Goal: Task Accomplishment & Management: Manage account settings

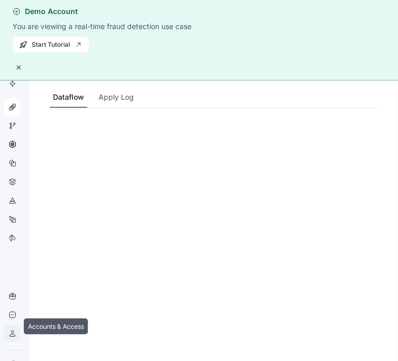
click at [13, 329] on icon at bounding box center [12, 333] width 8 height 8
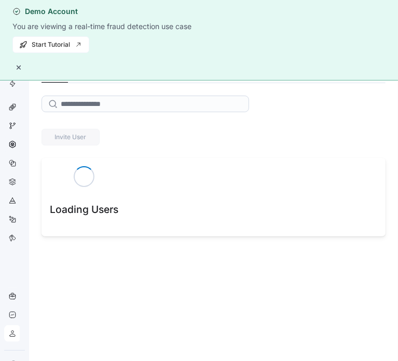
click at [25, 61] on button "button" at bounding box center [18, 67] width 12 height 12
click at [381, 42] on div "Accounts & Access Users" at bounding box center [214, 47] width 344 height 10
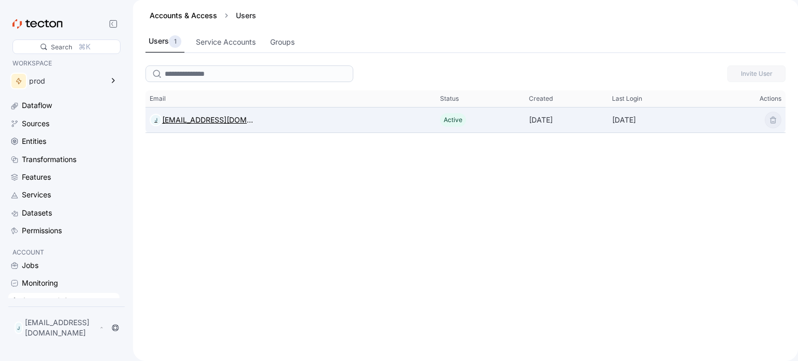
click at [217, 119] on div "[EMAIL_ADDRESS][DOMAIN_NAME]" at bounding box center [207, 120] width 91 height 12
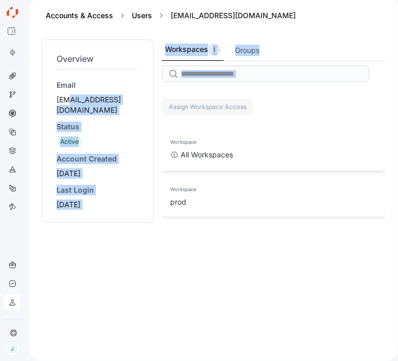
drag, startPoint x: 158, startPoint y: 101, endPoint x: 69, endPoint y: 103, distance: 89.3
click at [69, 103] on div "Overview Email [EMAIL_ADDRESS][DOMAIN_NAME] Status Active Account Created [DATE…" at bounding box center [214, 193] width 344 height 309
click at [89, 121] on div "Status" at bounding box center [98, 126] width 82 height 10
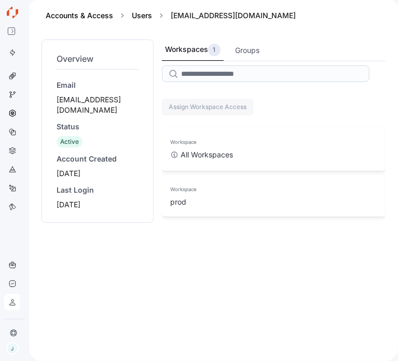
click at [253, 172] on div "Workspaces 1 Groups Assign Workspace Access This table contains 2 rows. Workspa…" at bounding box center [274, 193] width 224 height 309
click at [244, 191] on div "Workspaces 1 Groups Assign Workspace Access This table contains 2 rows. Workspa…" at bounding box center [274, 193] width 224 height 309
click at [358, 169] on div "Workspaces 1 Groups Assign Workspace Access This table contains 2 rows. Workspa…" at bounding box center [274, 193] width 224 height 309
click at [231, 224] on div "Workspaces 1 Groups Assign Workspace Access This table contains 2 rows. Workspa…" at bounding box center [274, 193] width 224 height 309
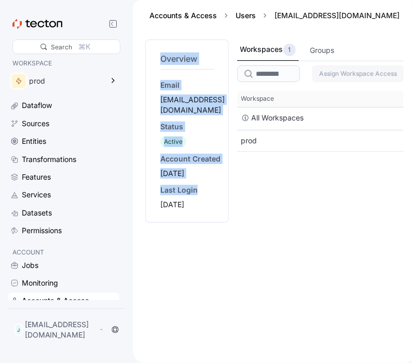
drag, startPoint x: 152, startPoint y: 73, endPoint x: 194, endPoint y: 178, distance: 113.0
click at [194, 178] on div "Overview Email [EMAIL_ADDRESS][DOMAIN_NAME] Status Active Account Created [DATE…" at bounding box center [187, 130] width 84 height 183
click at [194, 185] on div "Last Login" at bounding box center [192, 190] width 64 height 10
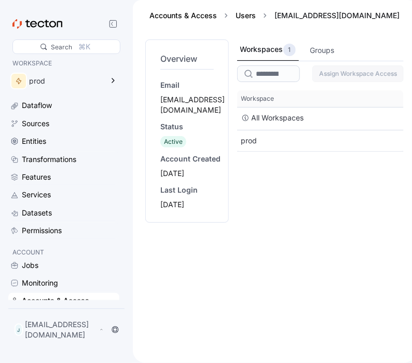
drag, startPoint x: 204, startPoint y: 188, endPoint x: 146, endPoint y: 49, distance: 150.9
click at [146, 49] on div "Overview Email [EMAIL_ADDRESS][DOMAIN_NAME] Status Active Account Created [DATE…" at bounding box center [187, 130] width 84 height 183
click at [156, 80] on div "Overview Email [EMAIL_ADDRESS][DOMAIN_NAME] Status Active Account Created [DATE…" at bounding box center [187, 130] width 84 height 183
click at [322, 165] on div "Workspaces 1 Groups Assign Workspace Access This table contains 2 rows. Workspa…" at bounding box center [320, 194] width 167 height 311
drag, startPoint x: 376, startPoint y: 13, endPoint x: 273, endPoint y: 16, distance: 102.9
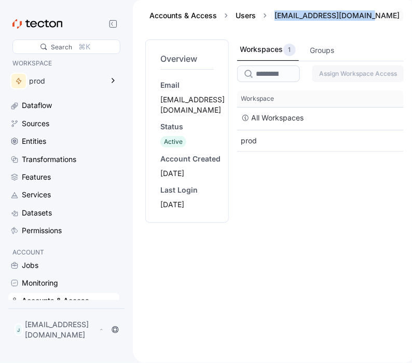
click at [273, 16] on div "Accounts & Access Users [EMAIL_ADDRESS][DOMAIN_NAME]" at bounding box center [274, 15] width 259 height 10
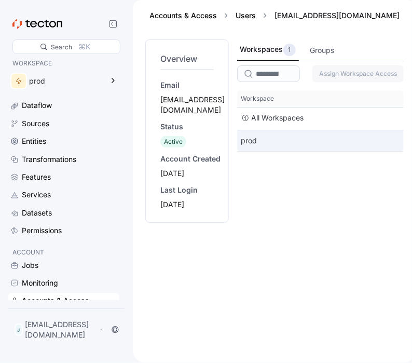
click at [301, 138] on div "prod" at bounding box center [320, 140] width 167 height 21
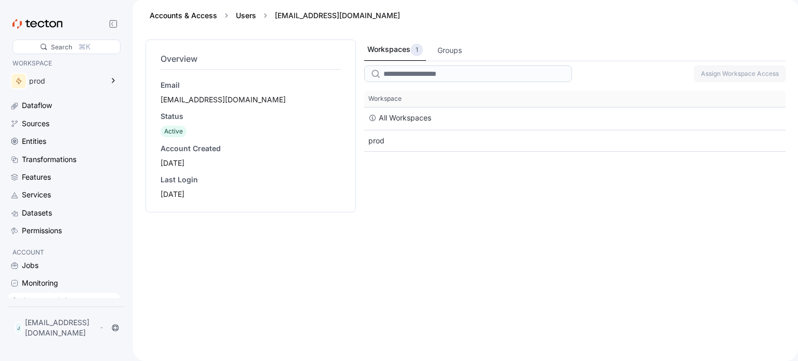
scroll to position [7, 0]
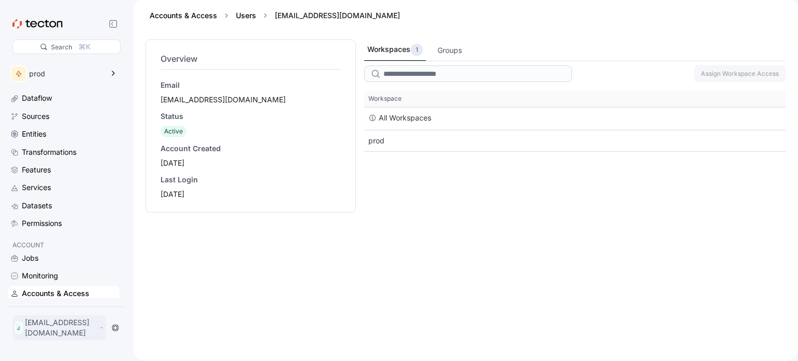
click at [56, 328] on p "[EMAIL_ADDRESS][DOMAIN_NAME]" at bounding box center [61, 327] width 72 height 21
click at [51, 288] on div "My Account" at bounding box center [53, 290] width 42 height 10
click at [234, 250] on div "Overview Email [EMAIL_ADDRESS][DOMAIN_NAME] Status Active Account Created [DATE…" at bounding box center [250, 193] width 210 height 309
click at [83, 332] on p "[EMAIL_ADDRESS][DOMAIN_NAME]" at bounding box center [61, 327] width 72 height 21
click at [59, 307] on div "Log Out" at bounding box center [47, 305] width 52 height 10
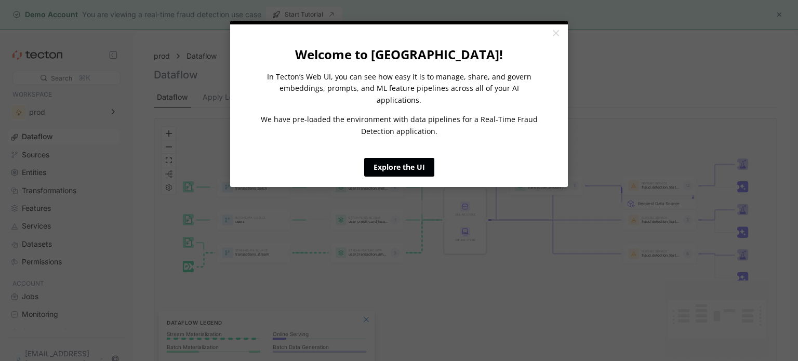
click at [391, 158] on link "Explore the UI" at bounding box center [399, 167] width 70 height 19
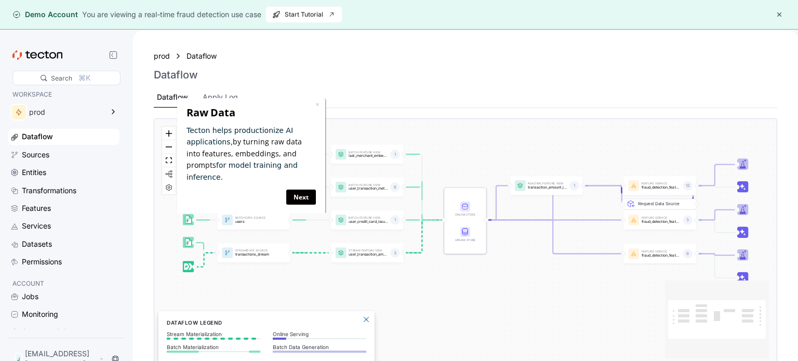
scroll to position [7, 0]
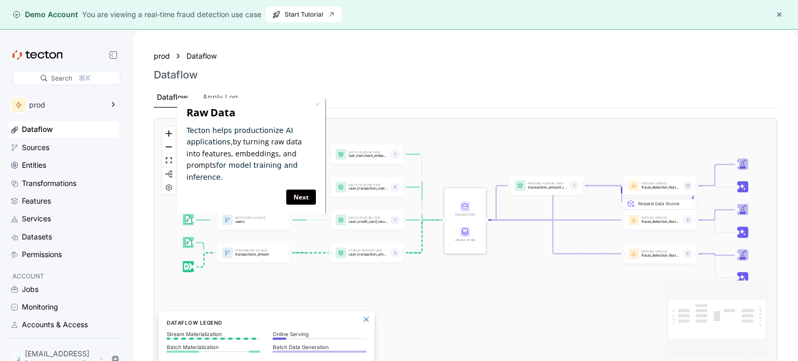
click at [775, 14] on button "button" at bounding box center [779, 14] width 12 height 12
